Goal: Information Seeking & Learning: Compare options

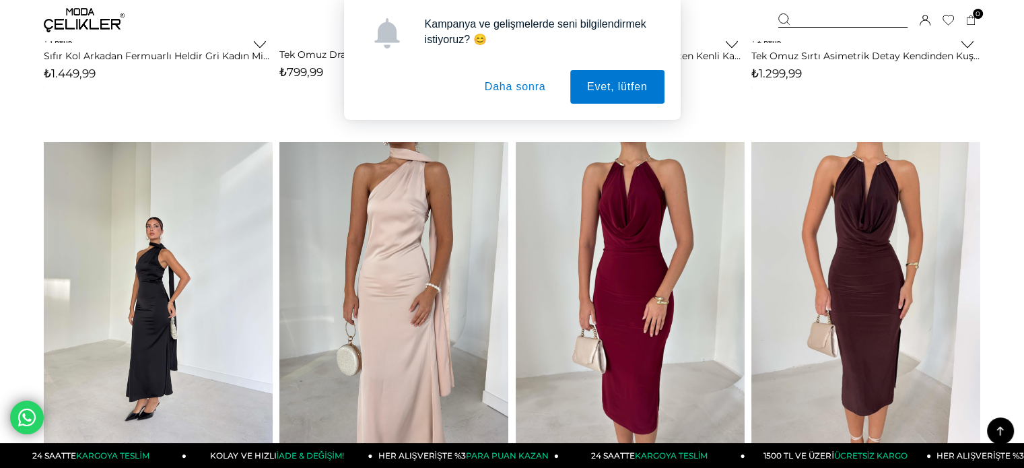
scroll to position [875, 0]
click at [525, 89] on button "Daha sonra" at bounding box center [515, 87] width 95 height 34
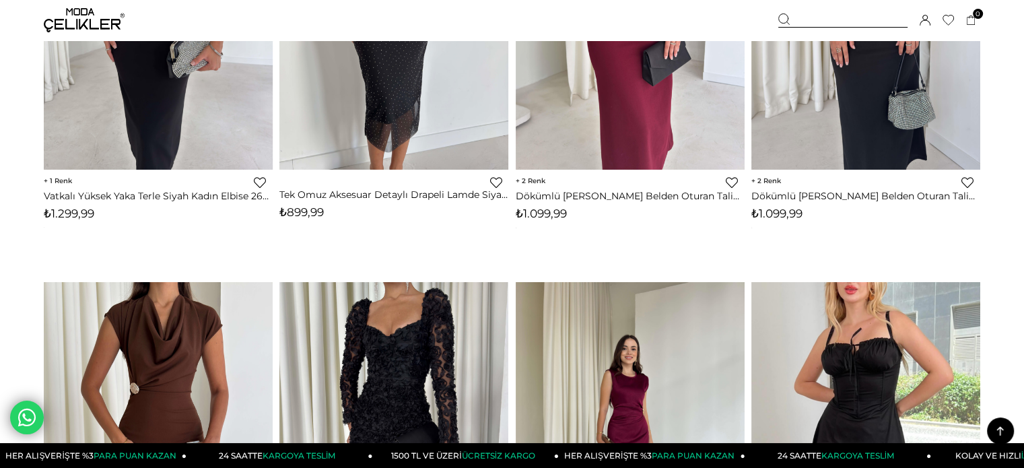
scroll to position [1779, 0]
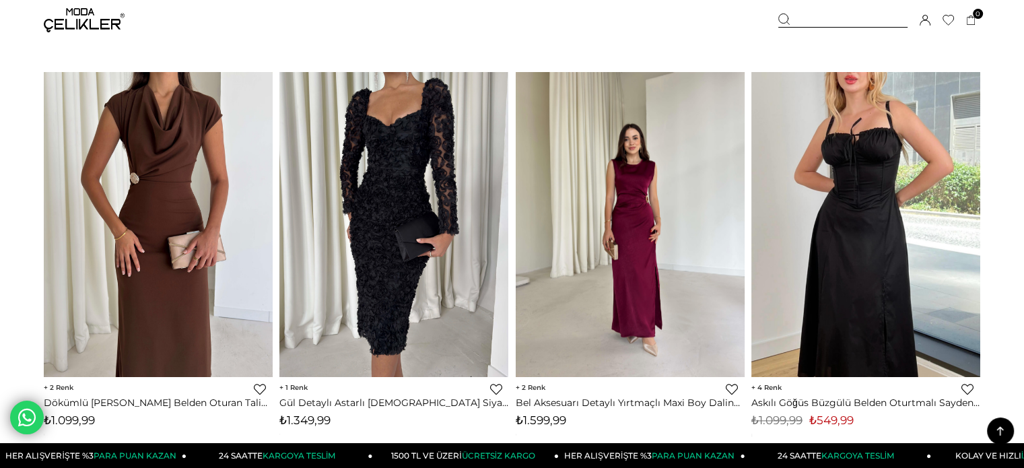
click at [610, 236] on img at bounding box center [629, 223] width 229 height 305
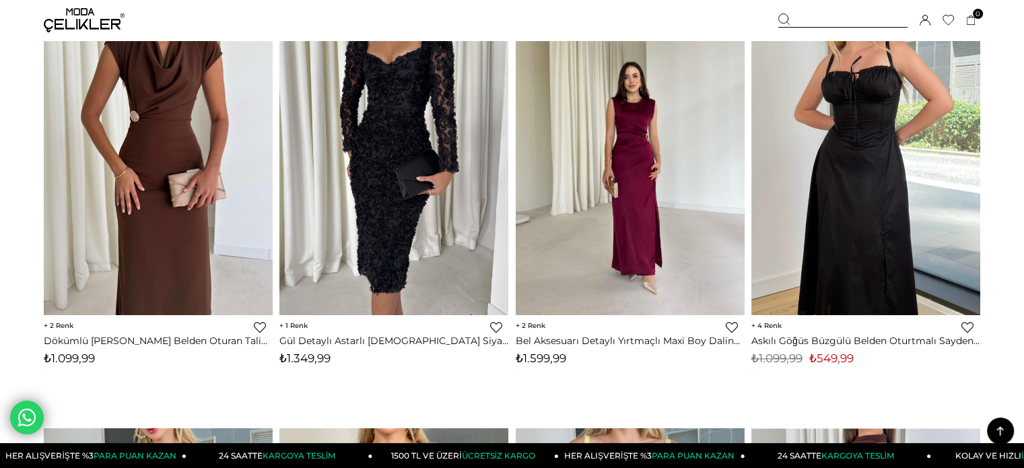
scroll to position [1844, 0]
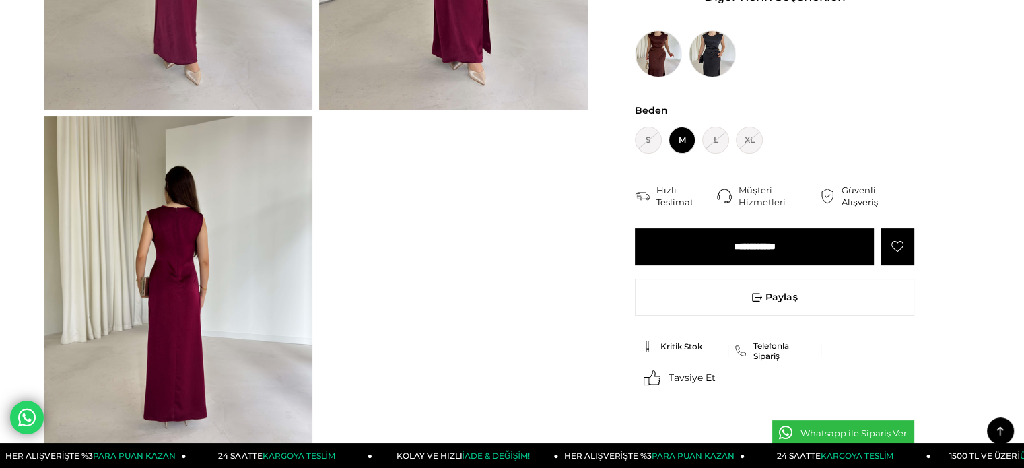
scroll to position [338, 0]
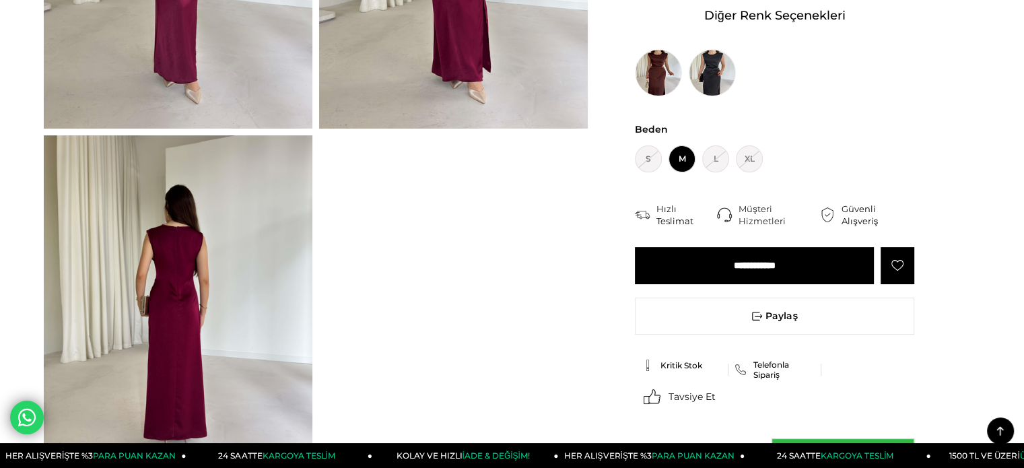
click at [176, 285] on img at bounding box center [178, 314] width 269 height 358
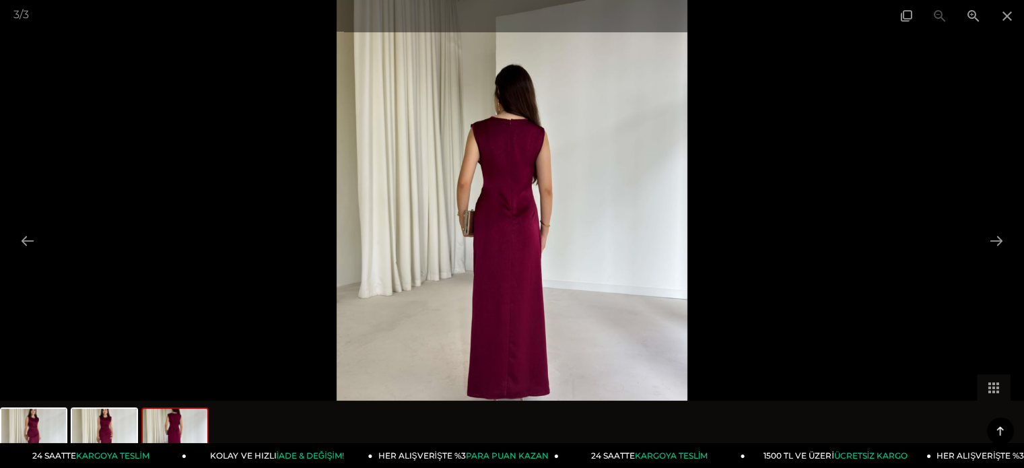
scroll to position [338, 0]
click at [1009, 12] on span at bounding box center [1007, 16] width 34 height 32
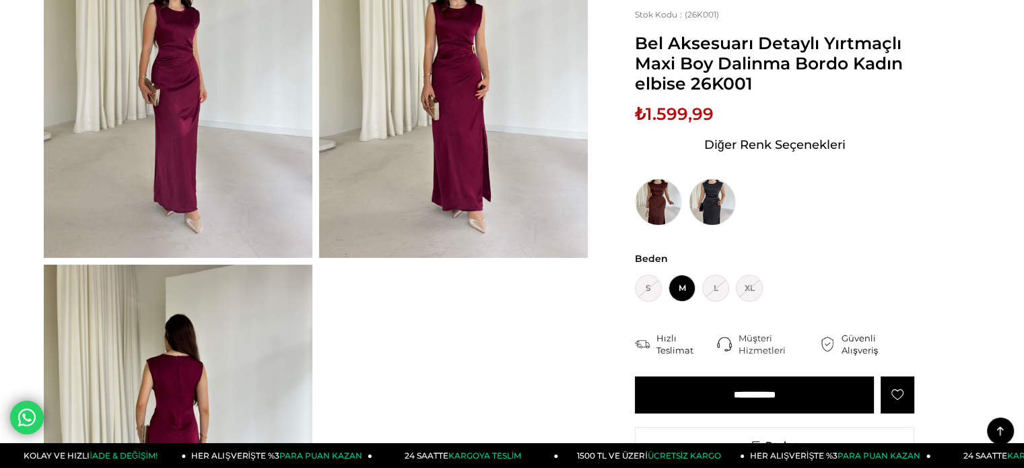
scroll to position [240, 0]
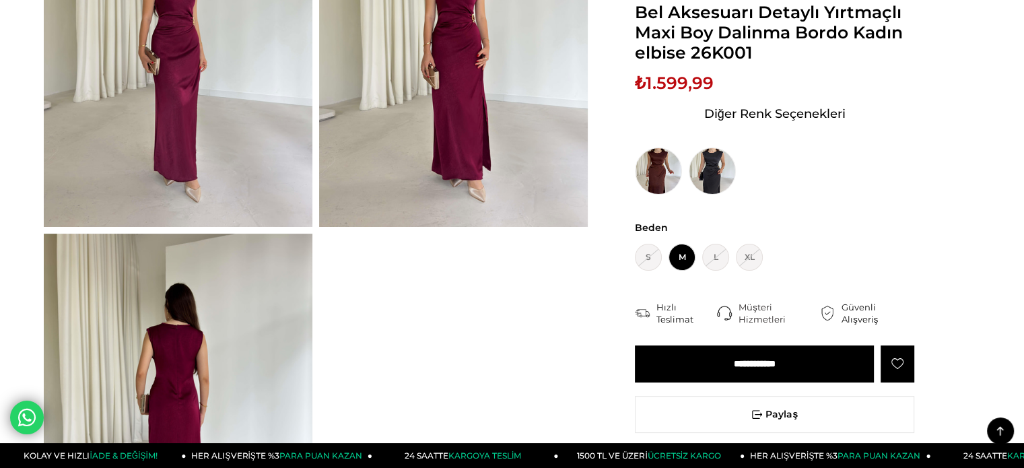
click at [425, 98] on img at bounding box center [453, 48] width 269 height 358
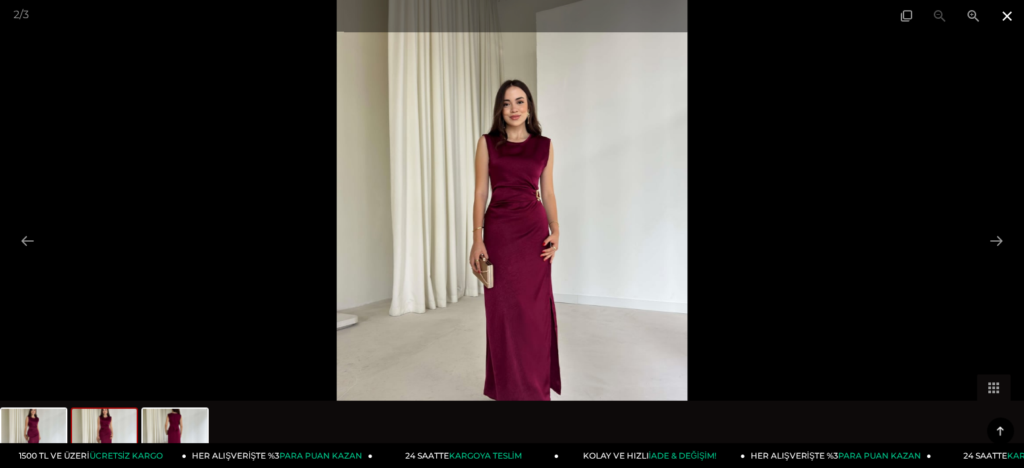
click at [1007, 10] on span at bounding box center [1007, 16] width 34 height 32
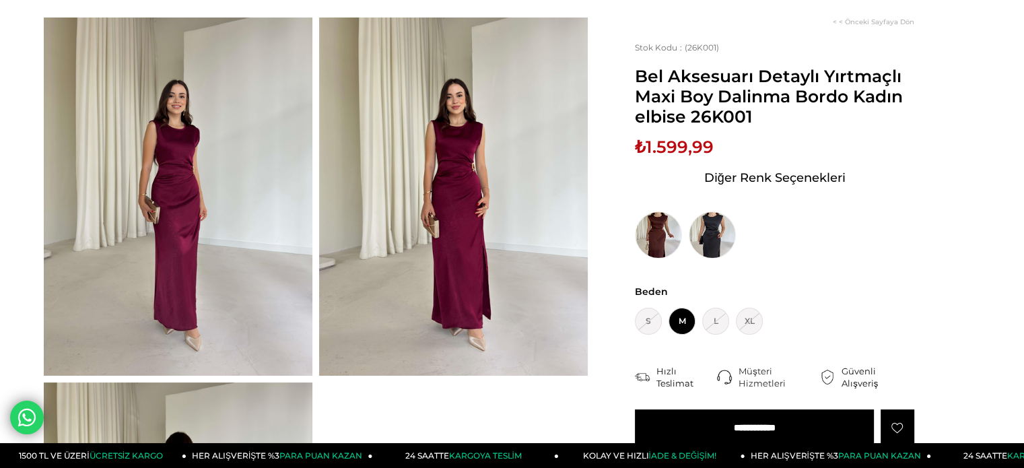
scroll to position [92, 0]
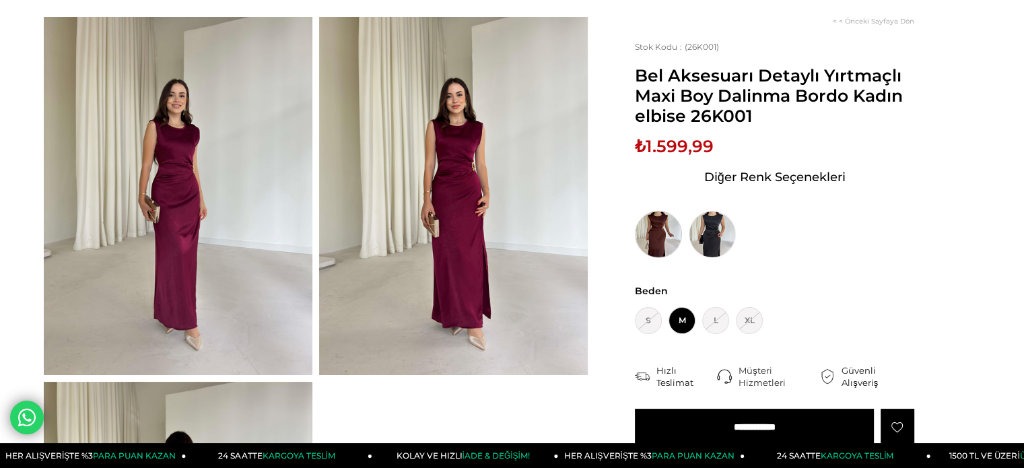
click at [645, 242] on img at bounding box center [658, 234] width 47 height 47
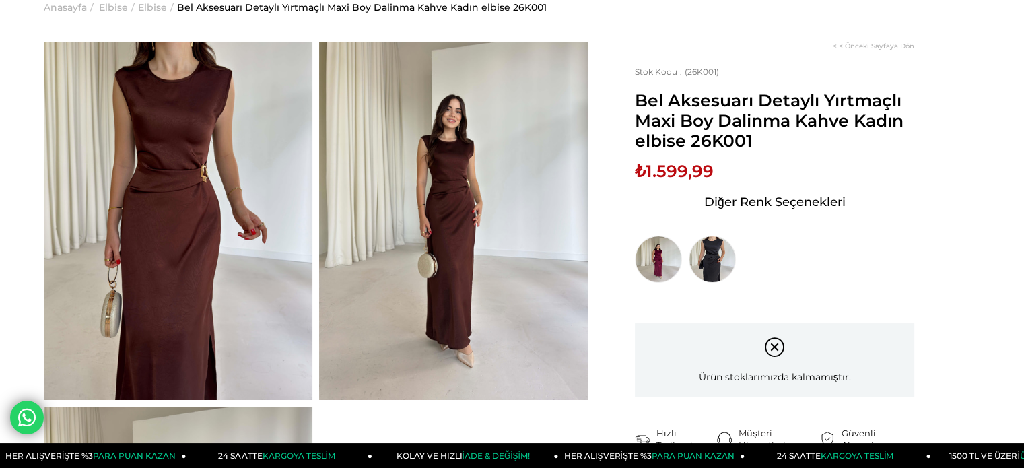
scroll to position [102, 0]
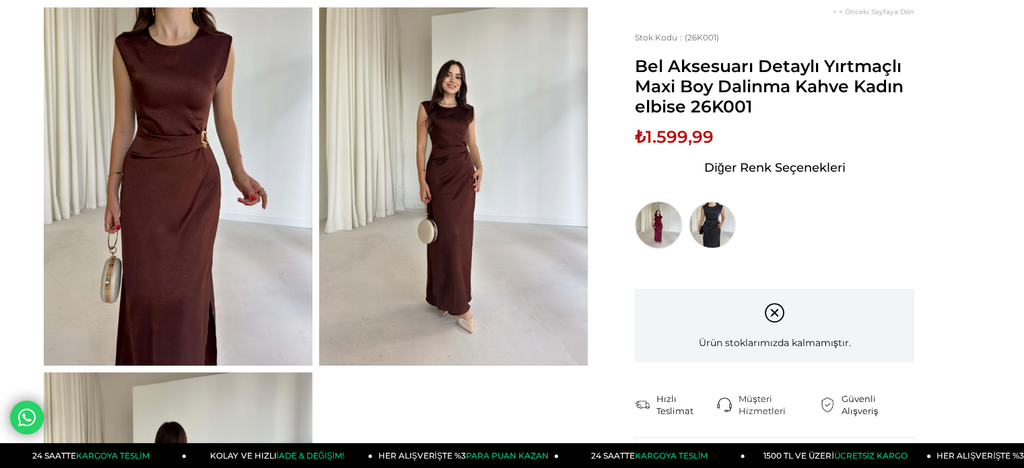
click at [669, 219] on img at bounding box center [658, 224] width 47 height 47
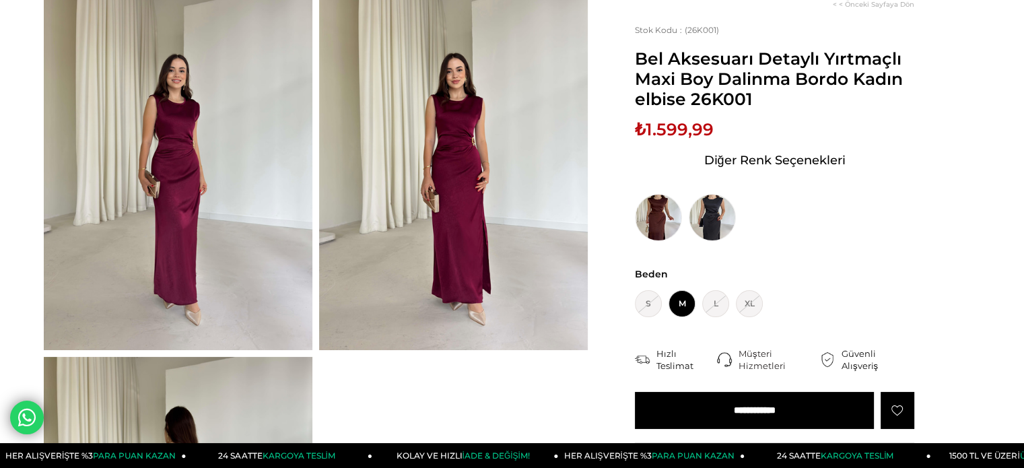
scroll to position [123, 0]
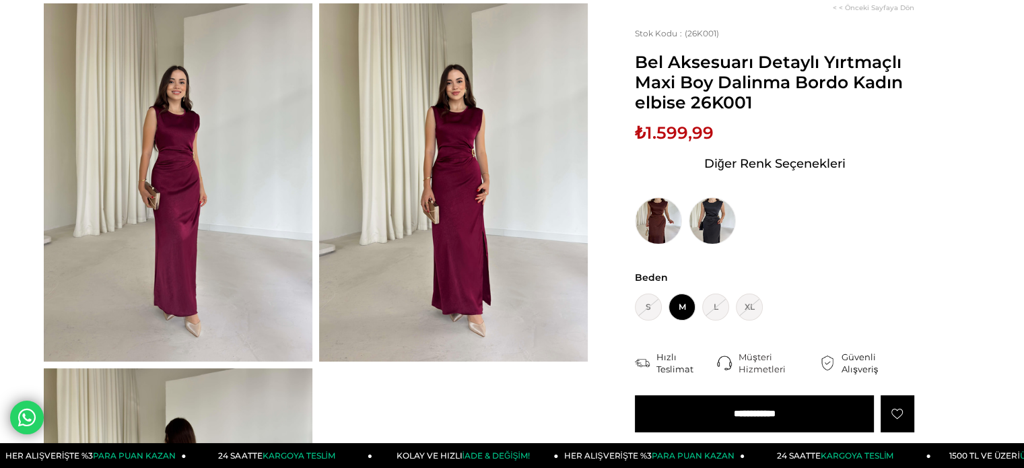
scroll to position [105, 0]
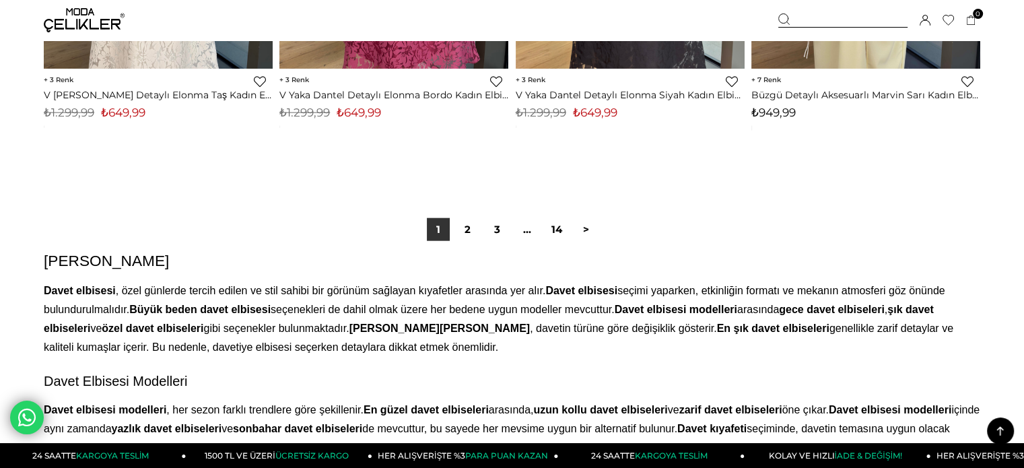
scroll to position [8387, 0]
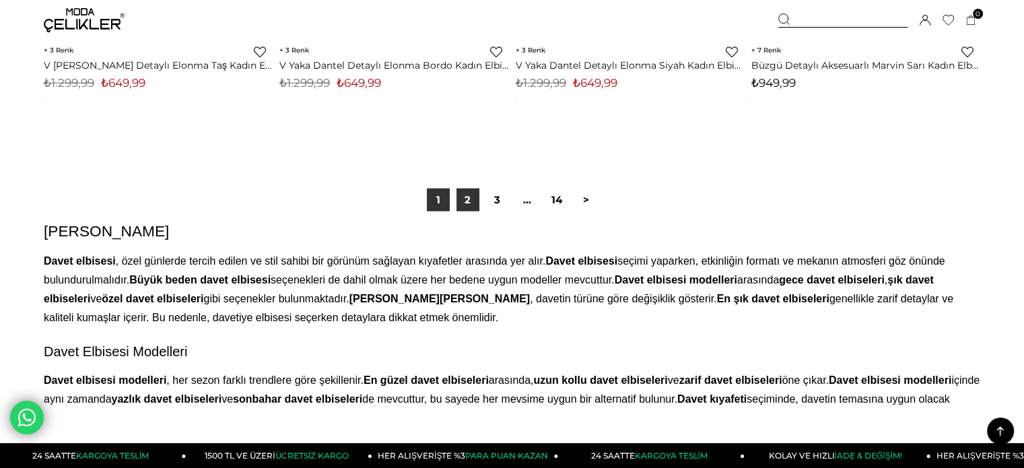
click at [460, 191] on link "2" at bounding box center [467, 199] width 23 height 23
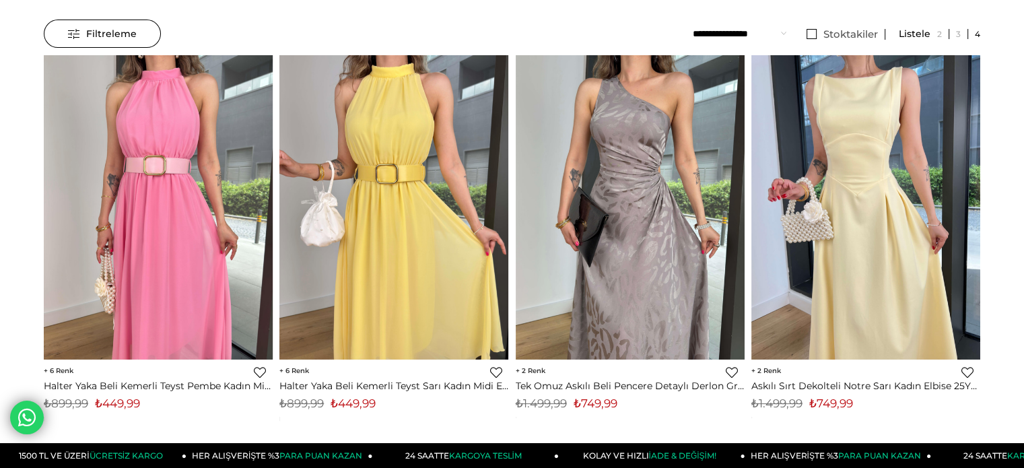
scroll to position [129, 0]
click at [800, 312] on img at bounding box center [865, 207] width 229 height 305
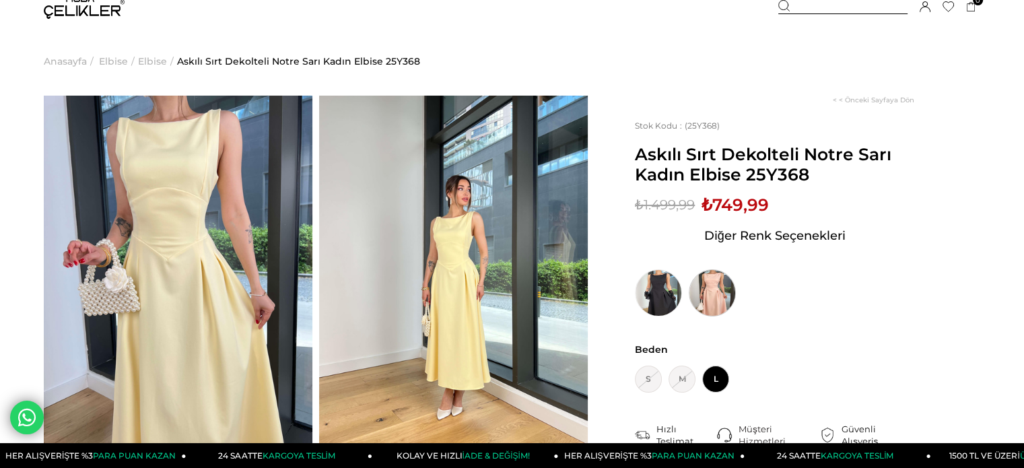
click at [721, 287] on img at bounding box center [711, 292] width 47 height 47
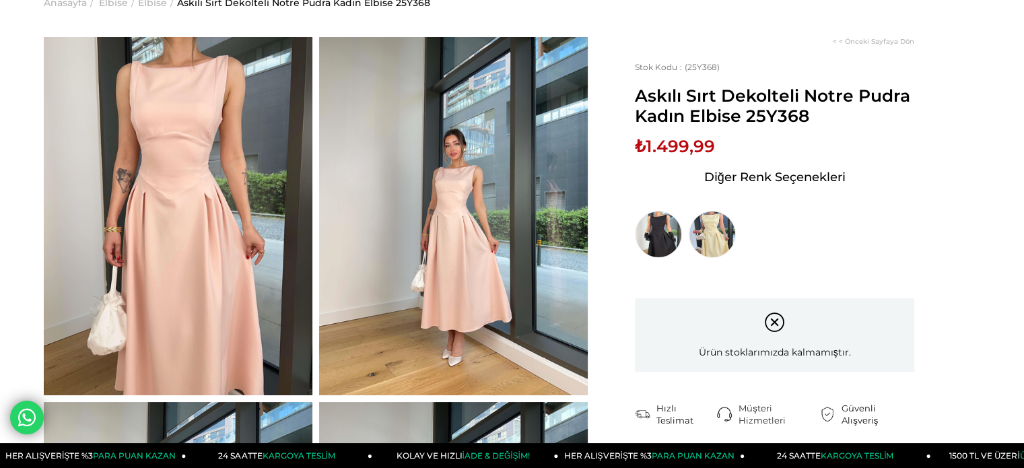
scroll to position [73, 0]
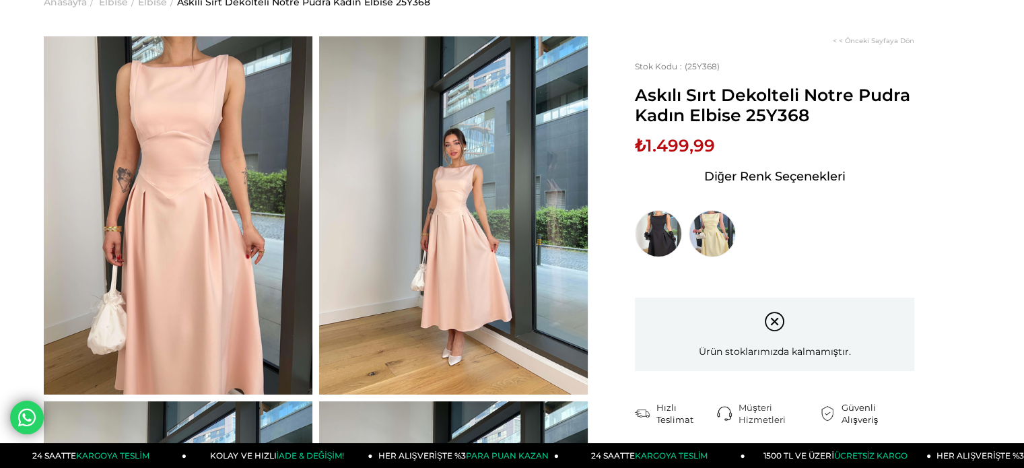
click at [721, 287] on div "**********" at bounding box center [774, 361] width 279 height 155
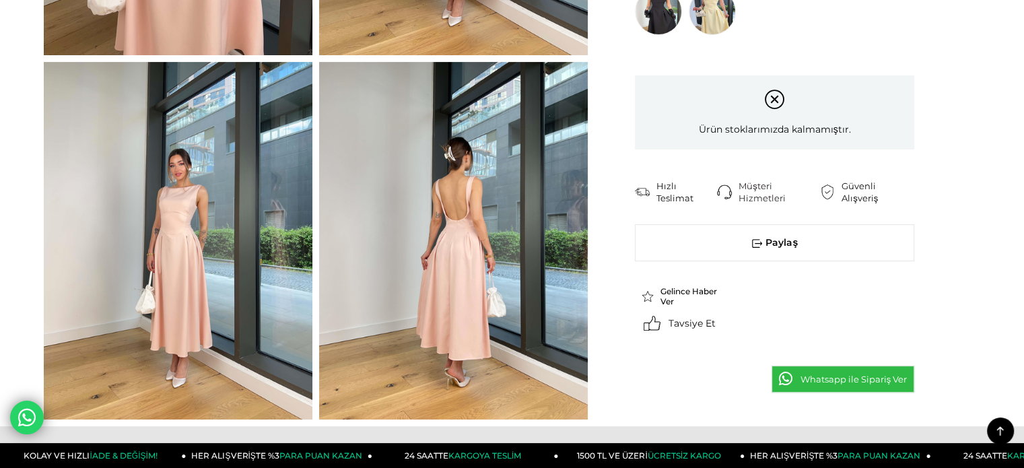
scroll to position [413, 0]
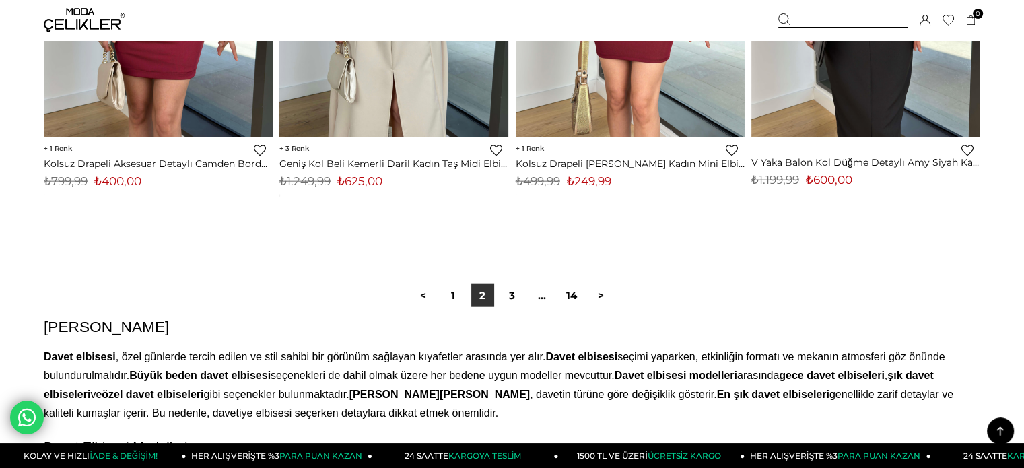
scroll to position [8459, 0]
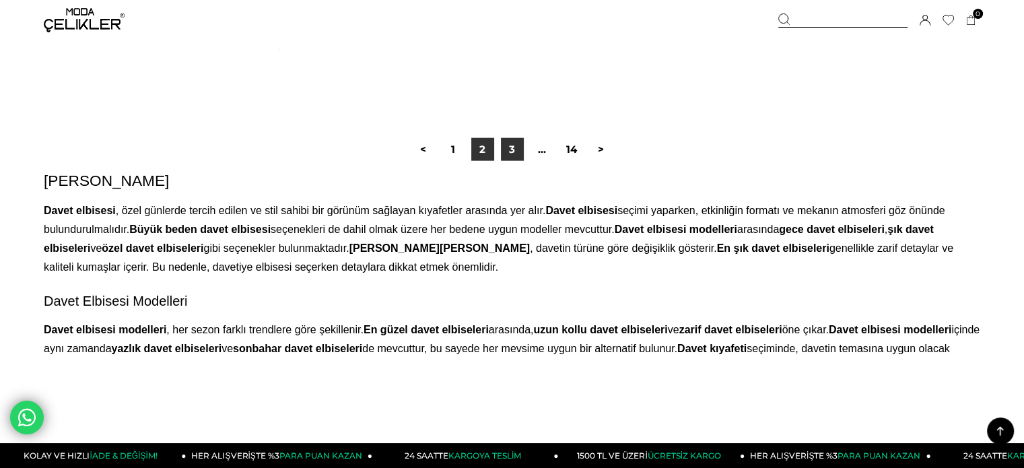
click at [505, 150] on link "3" at bounding box center [512, 149] width 23 height 23
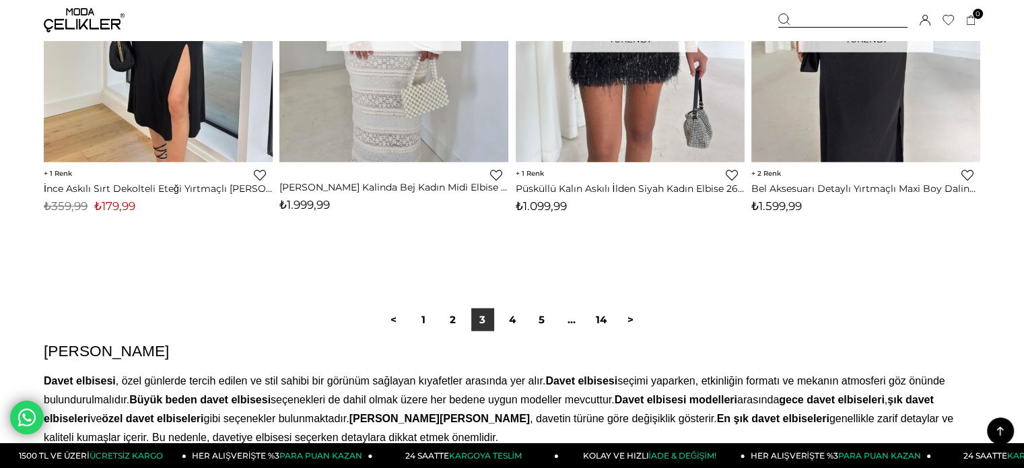
scroll to position [8344, 0]
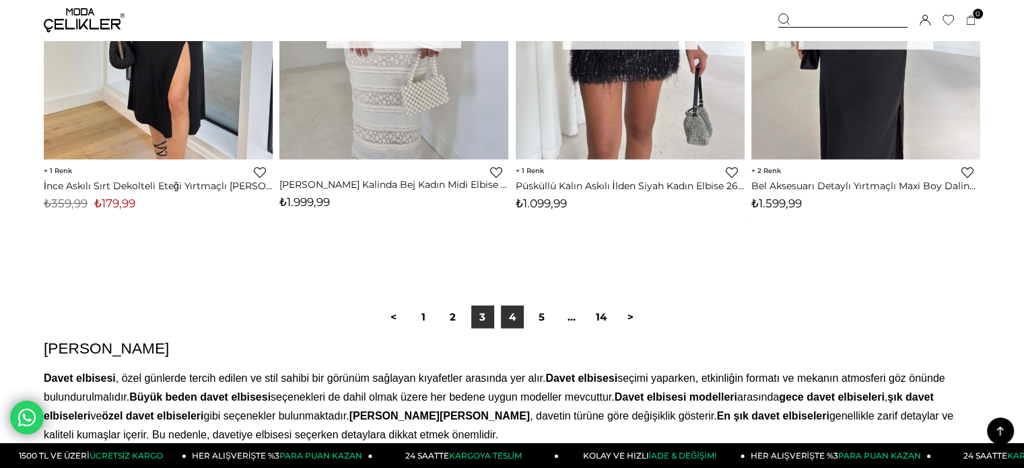
click at [514, 316] on link "4" at bounding box center [512, 317] width 23 height 23
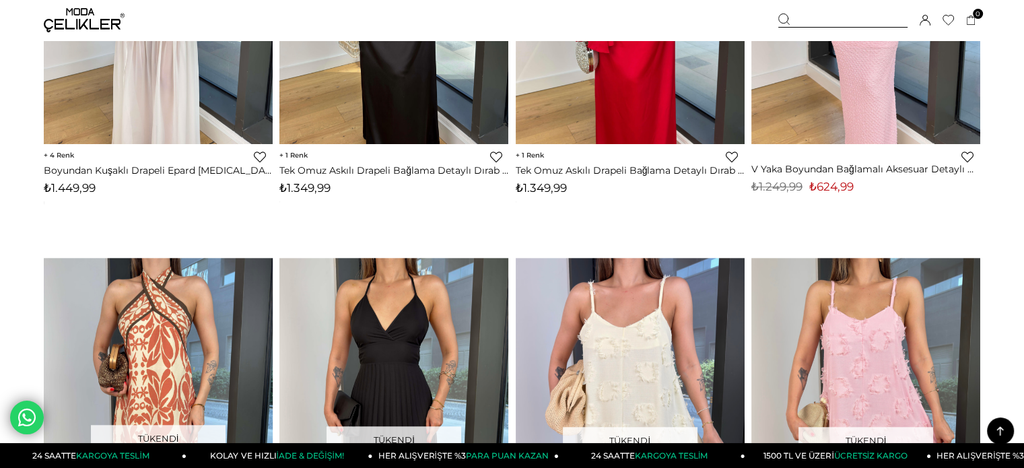
scroll to position [1184, 0]
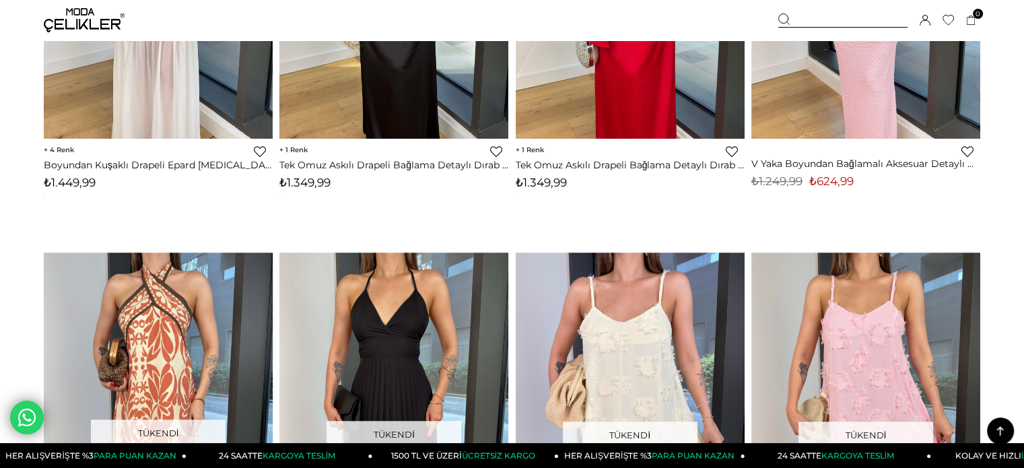
click at [81, 13] on img at bounding box center [84, 20] width 81 height 24
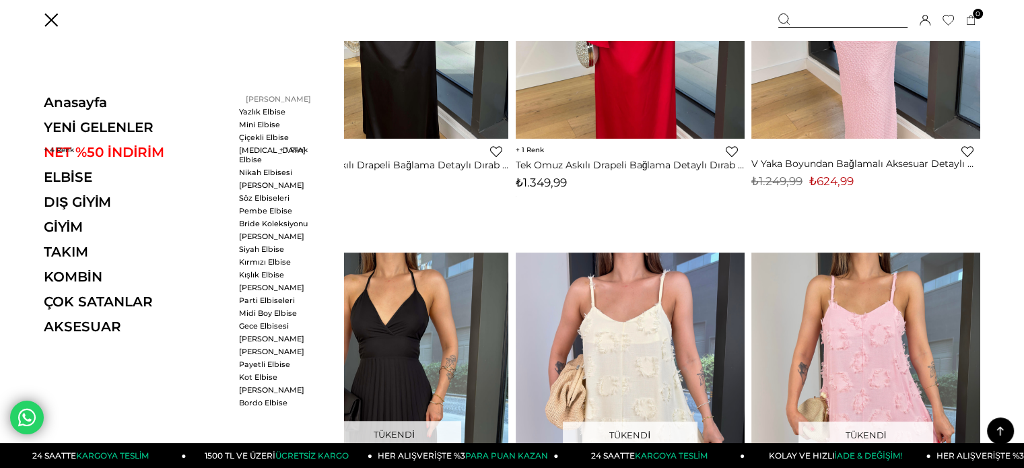
click at [268, 95] on link "[PERSON_NAME]" at bounding box center [277, 98] width 77 height 9
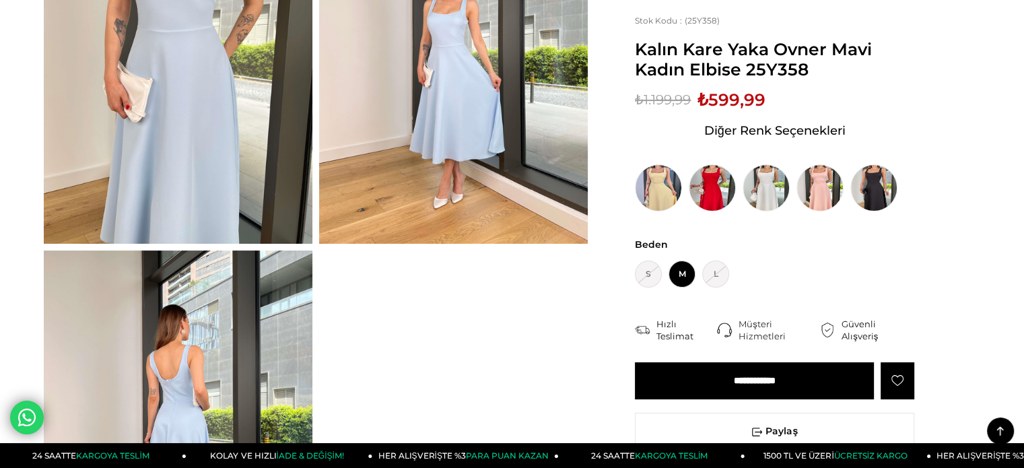
scroll to position [225, 0]
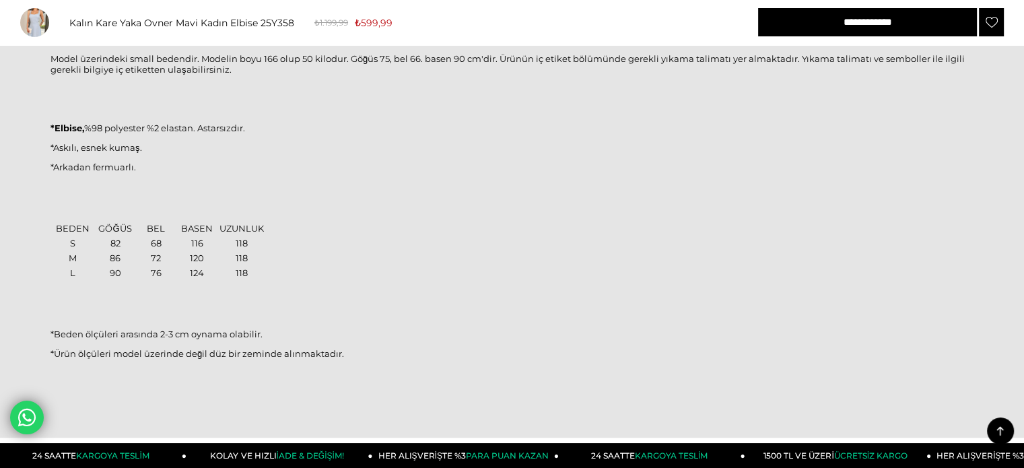
scroll to position [867, 0]
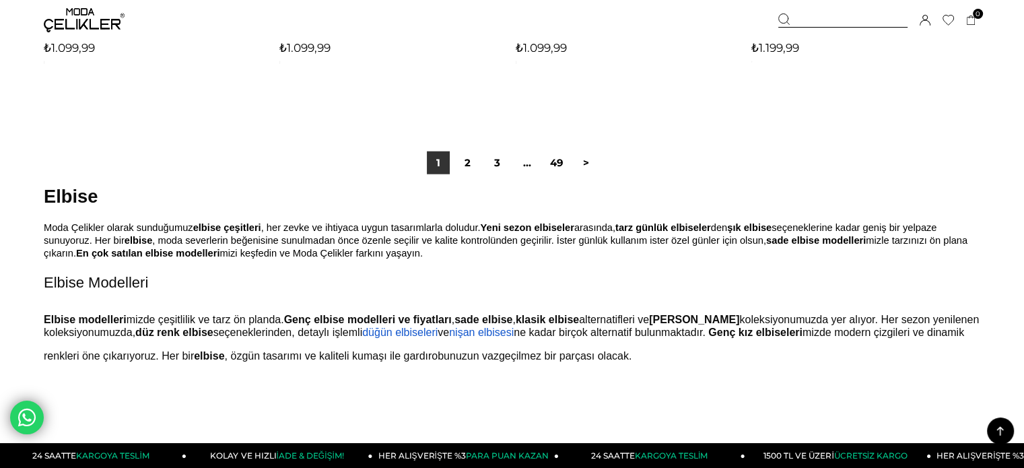
scroll to position [8461, 0]
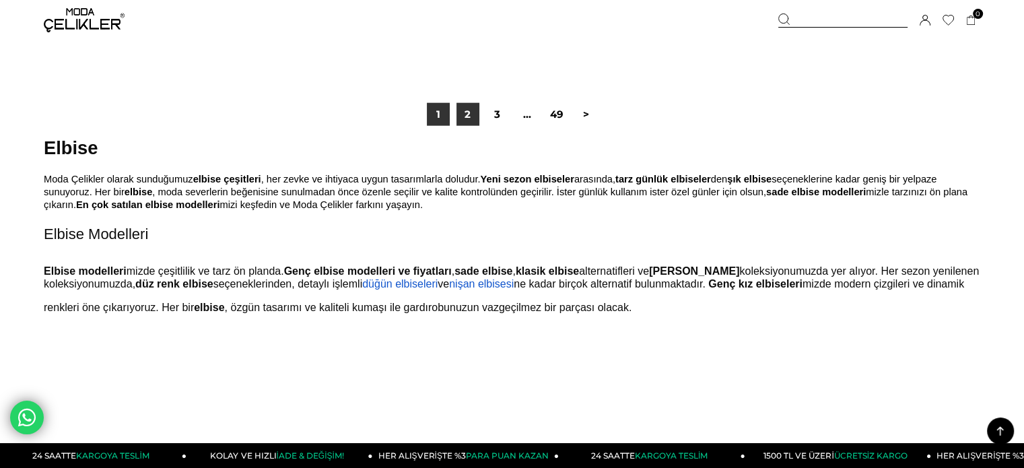
click at [460, 109] on link "2" at bounding box center [467, 114] width 23 height 23
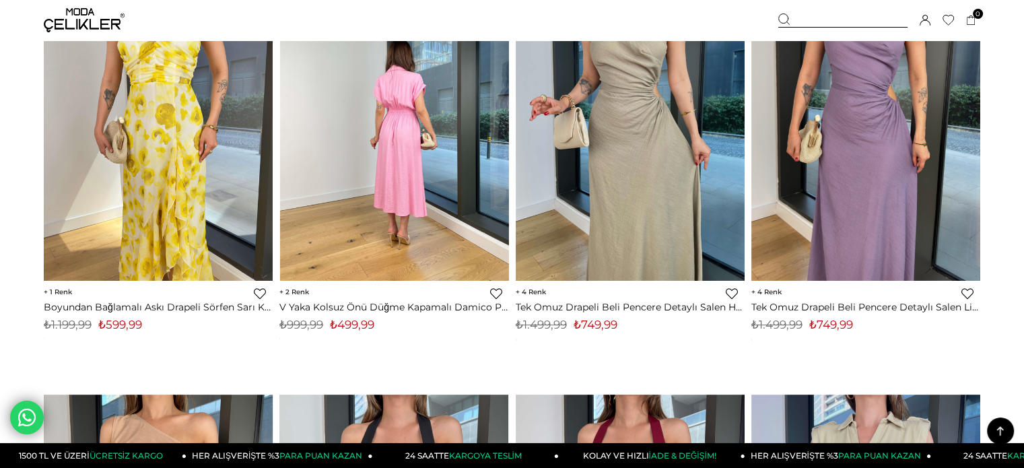
scroll to position [5636, 0]
